Goal: Navigation & Orientation: Find specific page/section

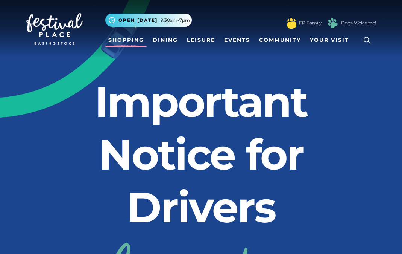
click at [135, 42] on link "Shopping" at bounding box center [126, 40] width 42 height 14
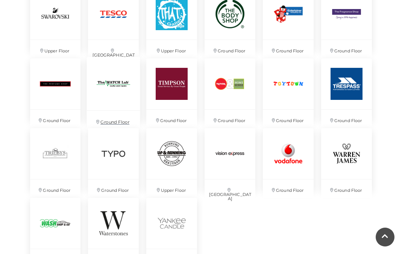
scroll to position [1641, 0]
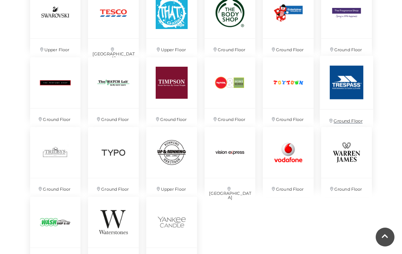
click at [345, 81] on img at bounding box center [346, 82] width 53 height 53
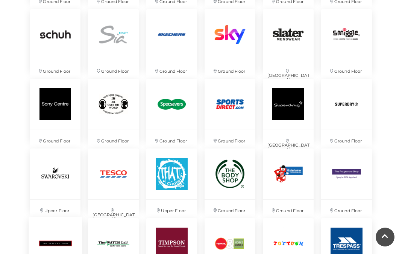
scroll to position [1474, 0]
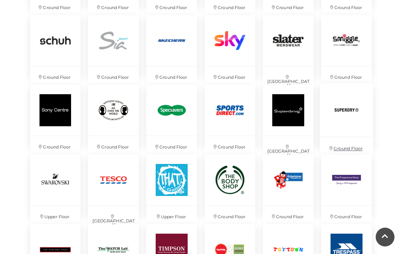
click at [352, 108] on img at bounding box center [346, 109] width 53 height 53
click at [343, 37] on img at bounding box center [346, 40] width 53 height 53
click at [338, 43] on img at bounding box center [346, 40] width 53 height 53
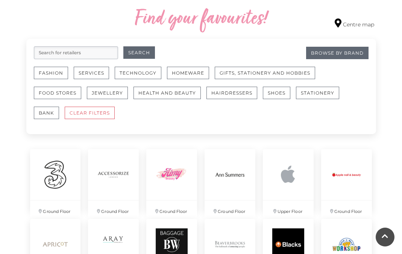
scroll to position [434, 0]
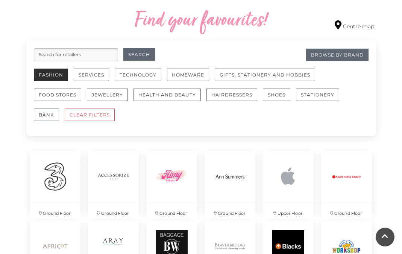
click at [53, 75] on button "Fashion" at bounding box center [51, 74] width 34 height 12
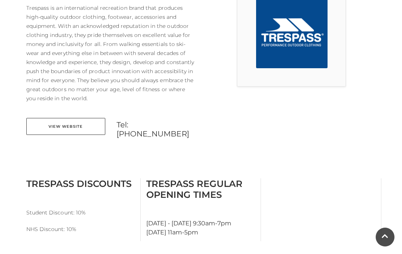
scroll to position [245, 0]
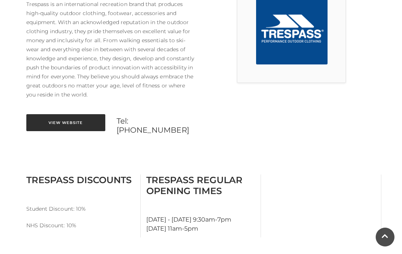
click at [82, 122] on link "View Website" at bounding box center [65, 122] width 79 height 17
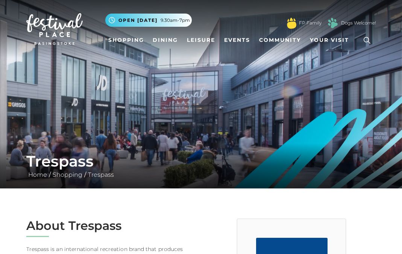
scroll to position [0, 0]
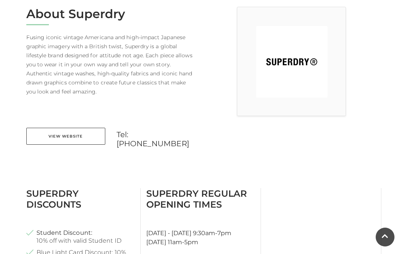
scroll to position [219, 0]
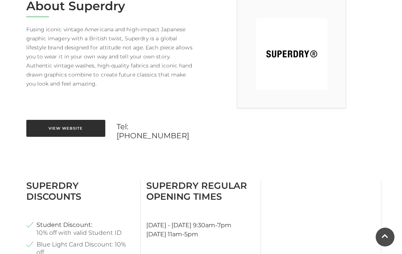
click at [75, 126] on link "View Website" at bounding box center [65, 128] width 79 height 17
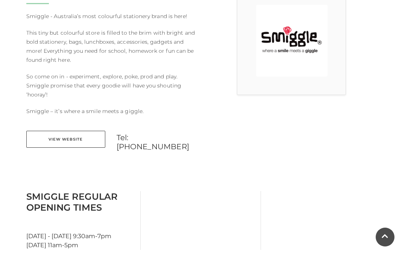
scroll to position [236, 0]
